Goal: Task Accomplishment & Management: Use online tool/utility

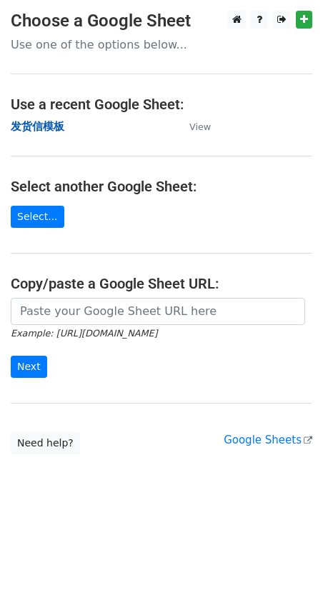
click at [48, 126] on strong "发货信模板" at bounding box center [38, 126] width 54 height 13
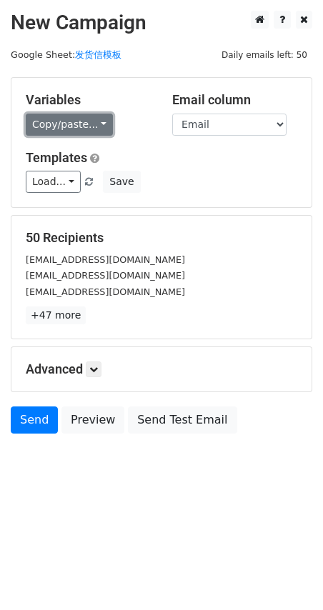
click at [65, 120] on link "Copy/paste..." at bounding box center [69, 125] width 87 height 22
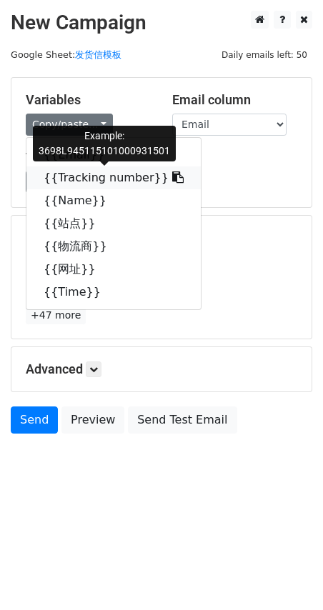
click at [74, 179] on link "{{Tracking number}}" at bounding box center [113, 177] width 174 height 23
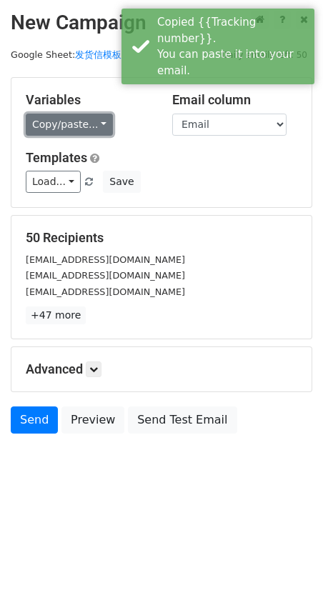
click at [66, 132] on link "Copy/paste..." at bounding box center [69, 125] width 87 height 22
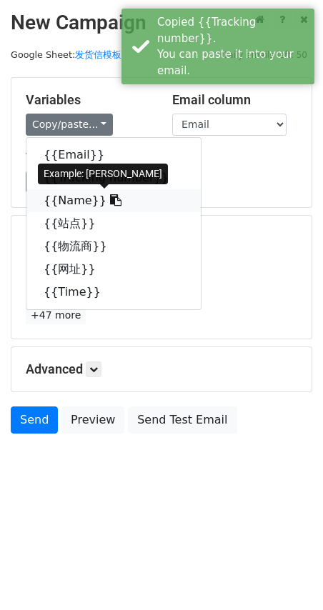
click at [68, 203] on link "{{Name}}" at bounding box center [113, 200] width 174 height 23
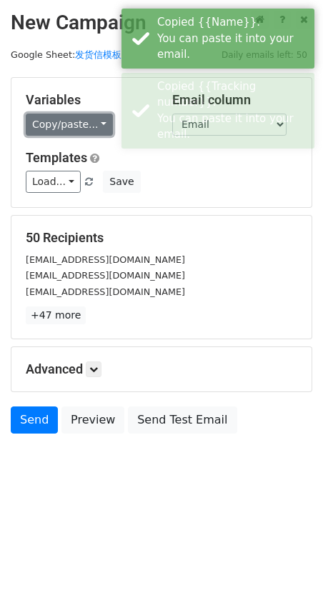
click at [42, 129] on link "Copy/paste..." at bounding box center [69, 125] width 87 height 22
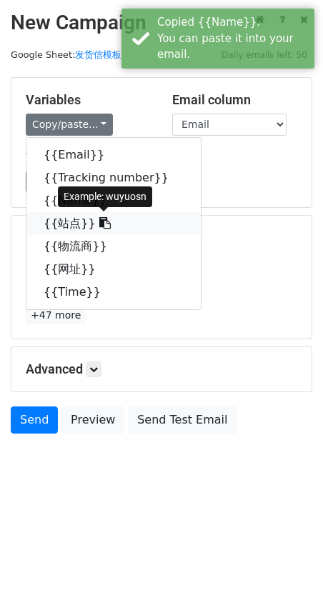
click at [67, 225] on link "{{站点}}" at bounding box center [113, 223] width 174 height 23
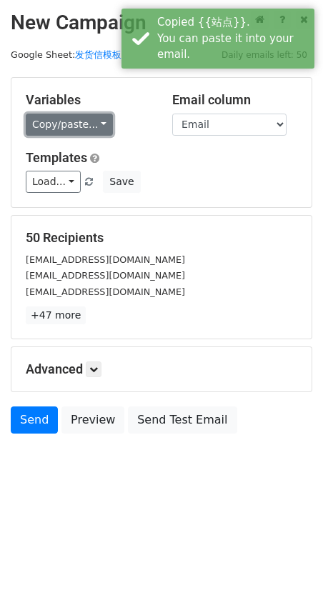
click at [76, 131] on link "Copy/paste..." at bounding box center [69, 125] width 87 height 22
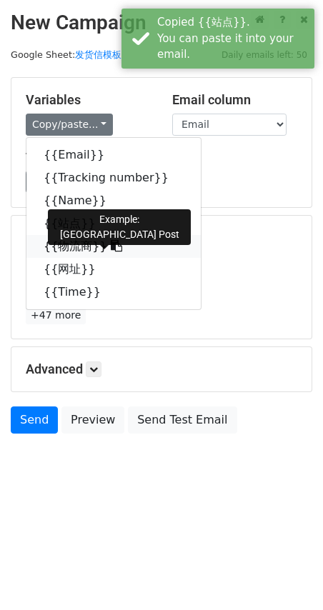
click at [61, 243] on link "{{物流商}}" at bounding box center [113, 246] width 174 height 23
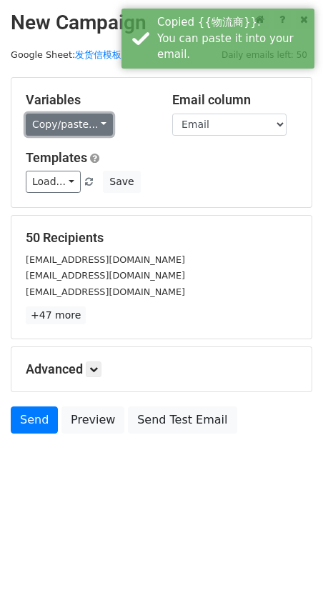
click at [89, 131] on link "Copy/paste..." at bounding box center [69, 125] width 87 height 22
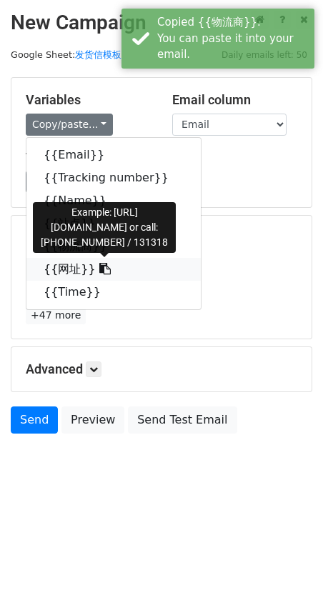
click at [72, 273] on link "{{网址}}" at bounding box center [113, 269] width 174 height 23
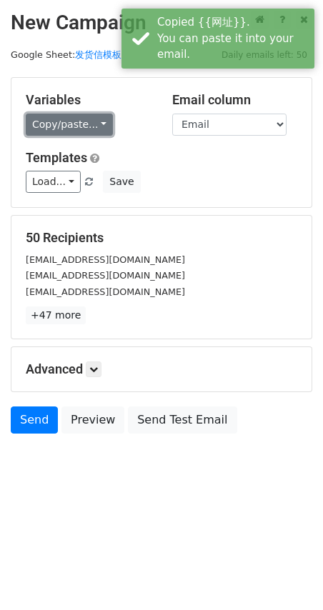
click at [66, 129] on link "Copy/paste..." at bounding box center [69, 125] width 87 height 22
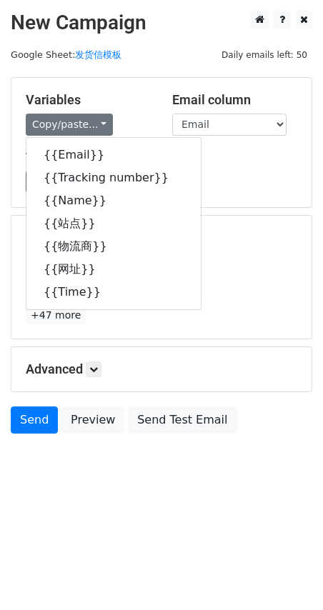
click at [76, 497] on body "New Campaign Daily emails left: 50 Google Sheet: 发货信模板 Variables Copy/paste... …" at bounding box center [161, 254] width 323 height 487
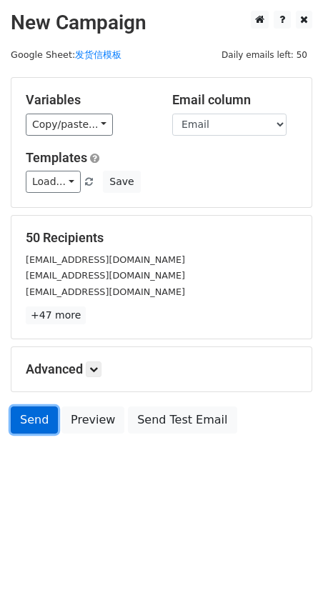
click at [35, 414] on link "Send" at bounding box center [34, 419] width 47 height 27
